Goal: Find specific page/section: Find specific page/section

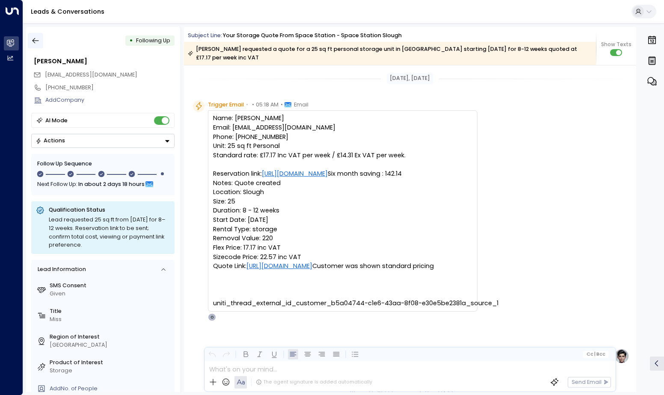
click at [40, 39] on icon "button" at bounding box center [35, 40] width 9 height 9
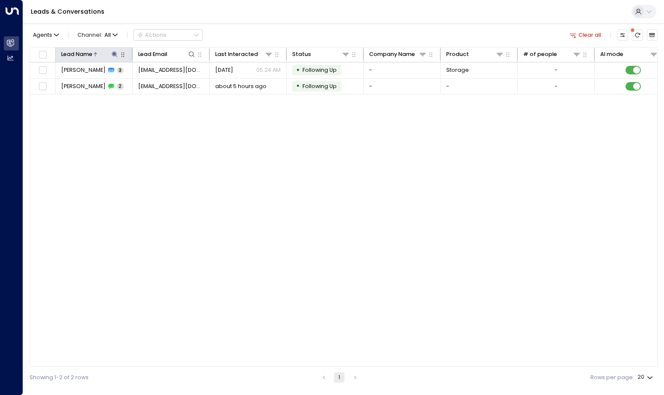
click at [116, 56] on icon at bounding box center [114, 54] width 7 height 7
click at [163, 82] on icon "button" at bounding box center [163, 83] width 6 height 6
click at [130, 82] on input "text" at bounding box center [115, 82] width 106 height 15
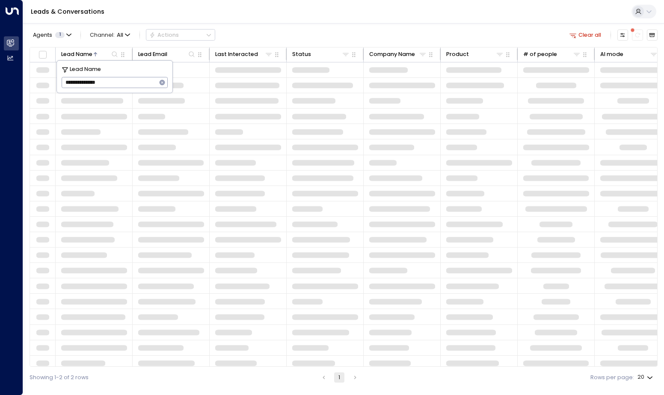
type input "**********"
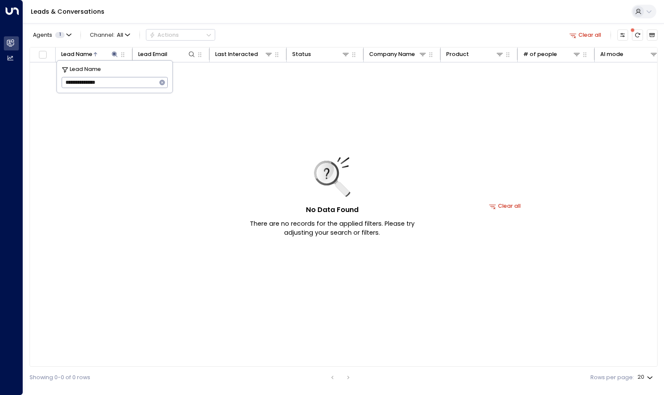
click at [142, 145] on div "No Data Found There are no records for the applied filters. Please try adjustin…" at bounding box center [505, 205] width 950 height 287
click at [117, 57] on icon at bounding box center [114, 54] width 7 height 7
click at [116, 56] on icon at bounding box center [114, 54] width 7 height 7
drag, startPoint x: 165, startPoint y: 82, endPoint x: 158, endPoint y: 82, distance: 6.9
click at [164, 82] on icon "button" at bounding box center [162, 82] width 7 height 7
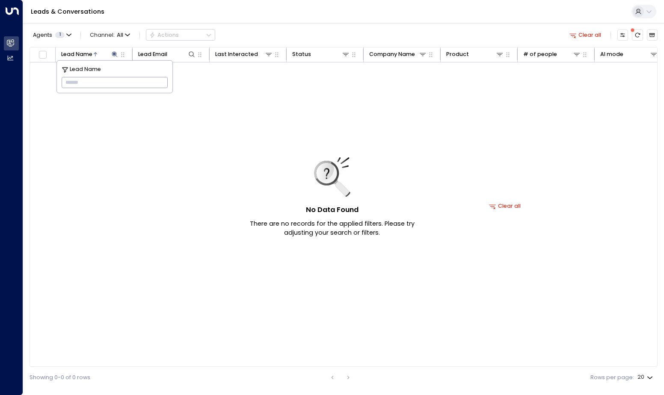
click at [141, 83] on input "text" at bounding box center [115, 82] width 106 height 15
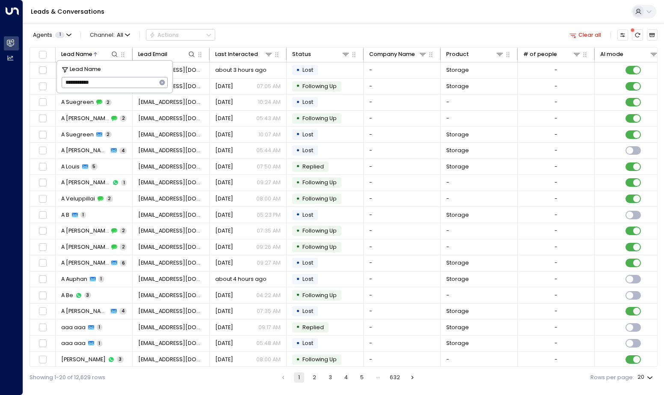
type input "**********"
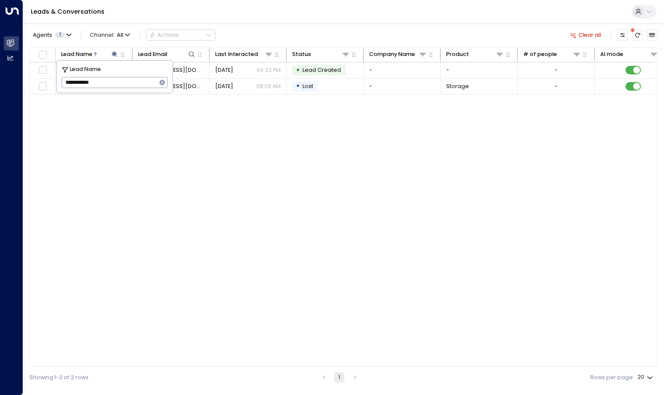
click at [255, 158] on div "Lead Name Lead Email Last Interacted Status Company Name Product # of people AI…" at bounding box center [344, 207] width 628 height 320
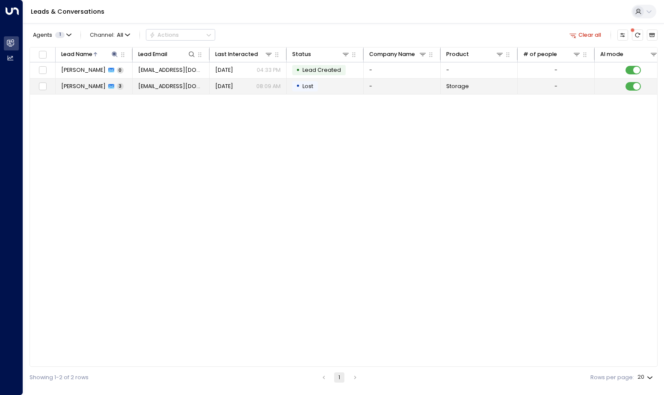
click at [89, 89] on span "[PERSON_NAME]" at bounding box center [83, 87] width 44 height 8
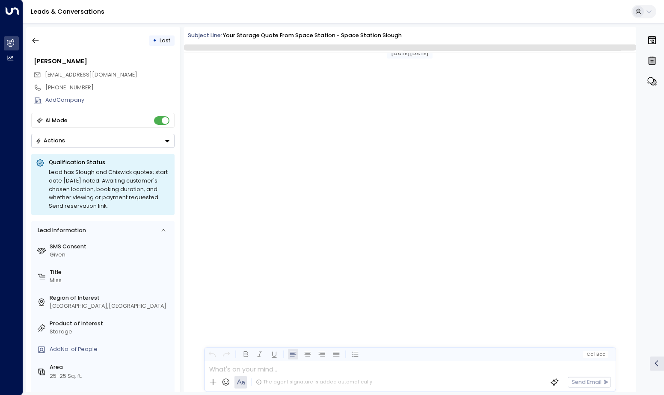
scroll to position [557, 0]
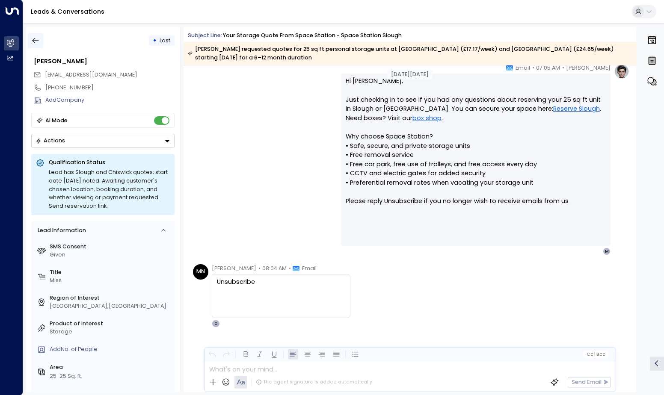
click at [37, 39] on icon "button" at bounding box center [35, 40] width 9 height 9
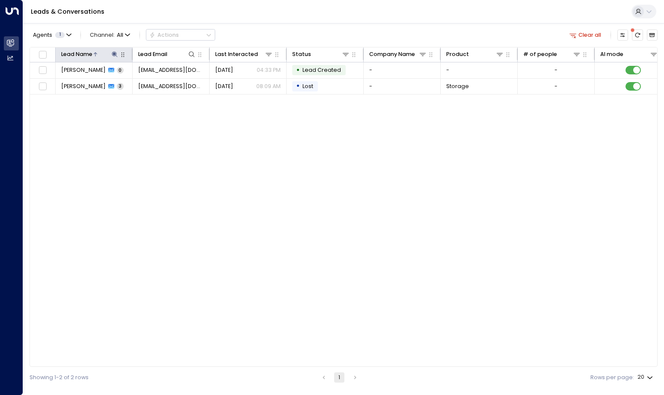
click at [116, 54] on icon at bounding box center [114, 54] width 7 height 7
click at [161, 83] on icon "button" at bounding box center [163, 83] width 6 height 6
click at [131, 85] on input "text" at bounding box center [115, 82] width 106 height 15
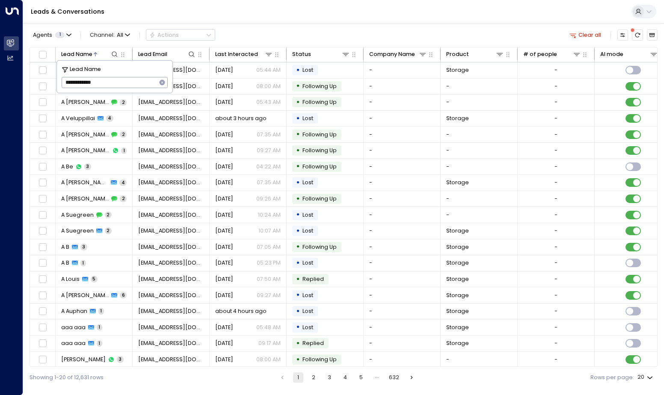
type input "**********"
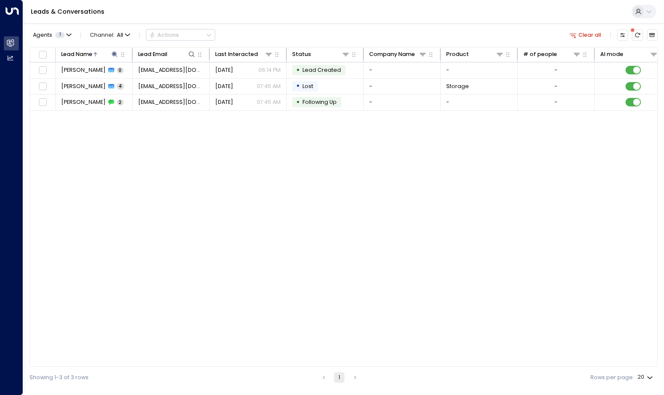
drag, startPoint x: 253, startPoint y: 208, endPoint x: 245, endPoint y: 202, distance: 10.1
click at [252, 207] on div "Lead Name Lead Email Last Interacted Status Company Name Product # of people AI…" at bounding box center [344, 207] width 628 height 320
click at [108, 86] on div "[PERSON_NAME] 4" at bounding box center [92, 87] width 63 height 8
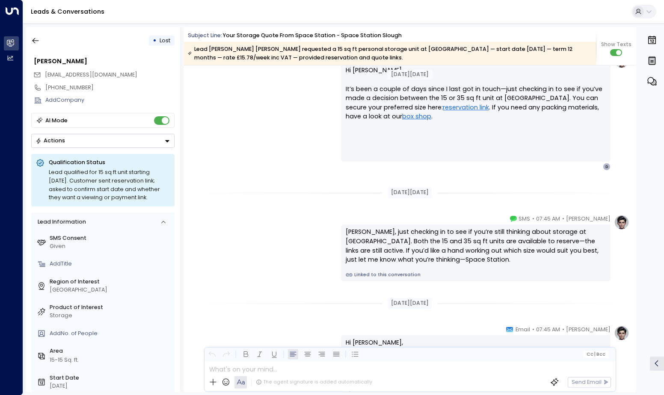
scroll to position [1117, 0]
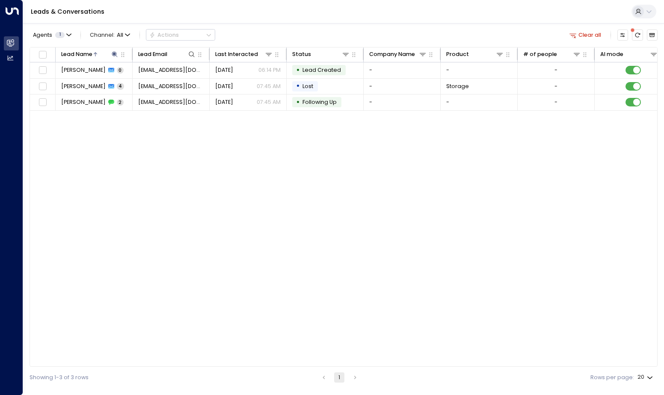
click at [264, 178] on div "Lead Name Lead Email Last Interacted Status Company Name Product # of people AI…" at bounding box center [344, 207] width 628 height 320
